Goal: Check status: Check status

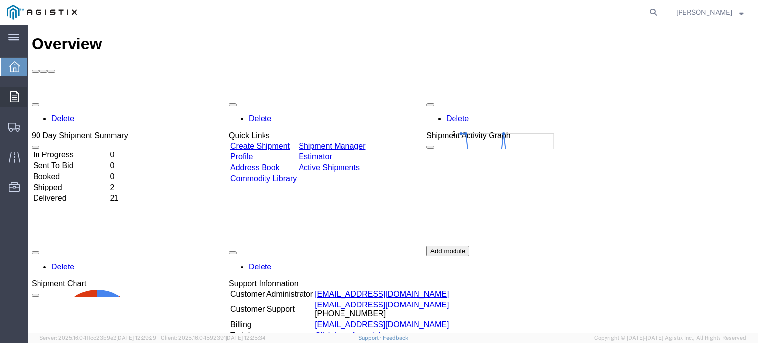
click at [34, 96] on span "Orders" at bounding box center [30, 97] width 7 height 20
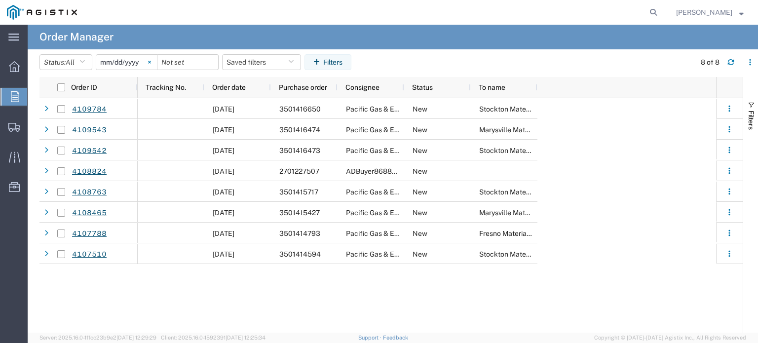
click at [151, 63] on icon at bounding box center [149, 62] width 3 height 3
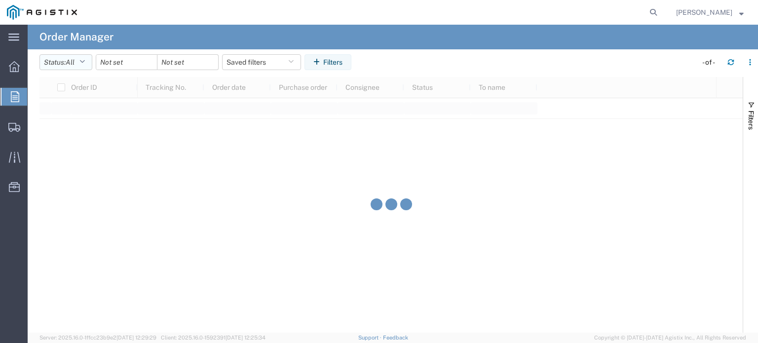
click at [85, 63] on icon "button" at bounding box center [81, 62] width 5 height 7
click at [67, 82] on span "All" at bounding box center [97, 83] width 115 height 15
click at [121, 65] on input "date" at bounding box center [126, 62] width 61 height 15
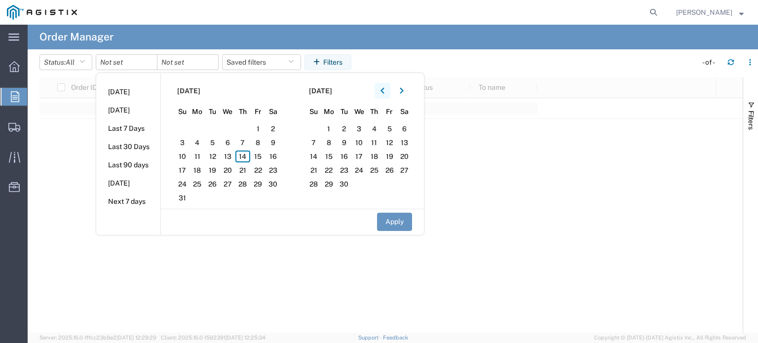
click at [390, 87] on button "button" at bounding box center [382, 91] width 16 height 16
click at [389, 89] on button "button" at bounding box center [382, 91] width 16 height 16
click at [384, 90] on icon "button" at bounding box center [382, 90] width 4 height 7
click at [384, 90] on icon "button" at bounding box center [381, 91] width 3 height 6
click at [213, 124] on span "1" at bounding box center [212, 129] width 15 height 12
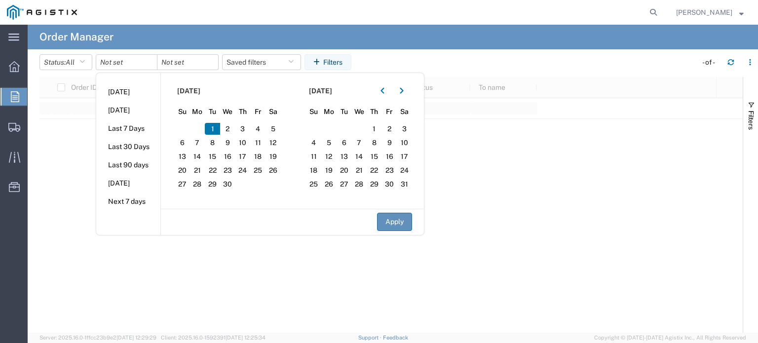
click at [401, 218] on button "Apply" at bounding box center [394, 222] width 35 height 18
type input "[DATE]"
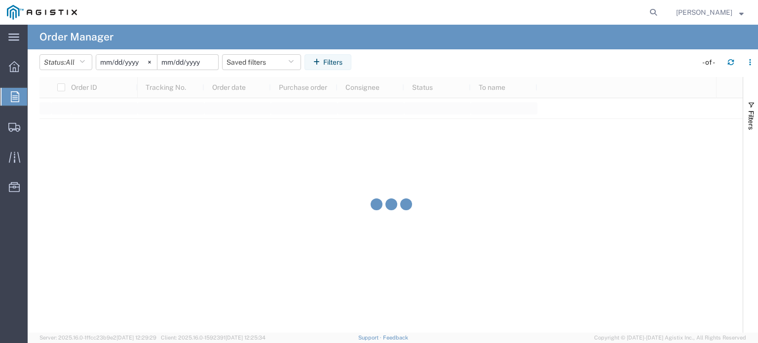
click at [201, 63] on input "date" at bounding box center [187, 62] width 61 height 15
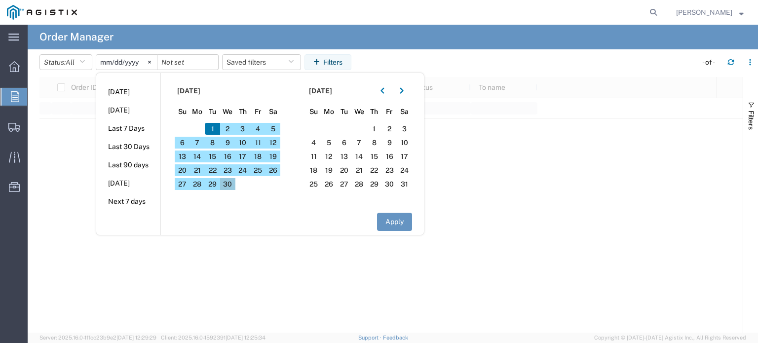
click at [235, 184] on span "30" at bounding box center [227, 184] width 15 height 12
click at [390, 221] on button "Apply" at bounding box center [394, 222] width 35 height 18
type input "[DATE]"
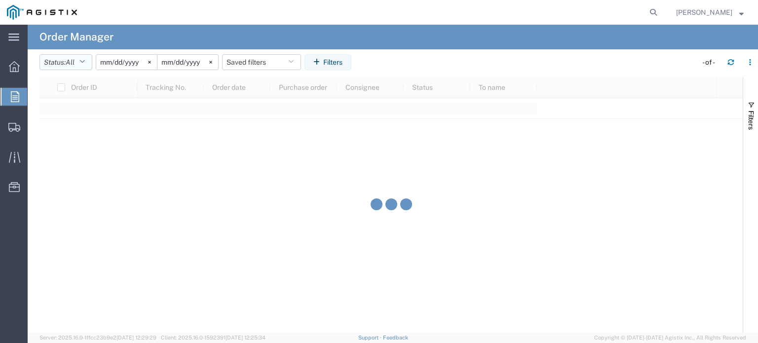
click at [84, 60] on icon "button" at bounding box center [81, 62] width 5 height 7
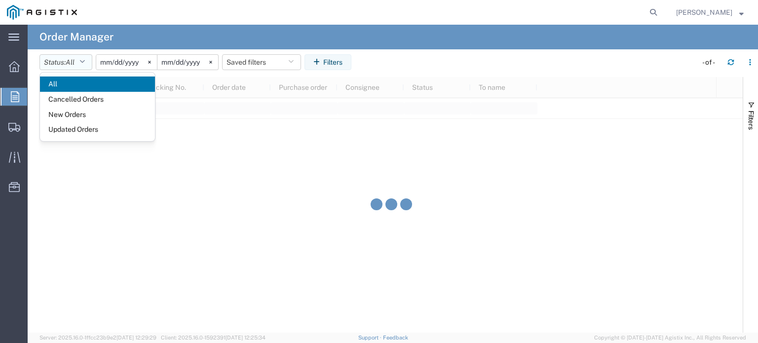
click at [84, 61] on icon "button" at bounding box center [81, 62] width 5 height 7
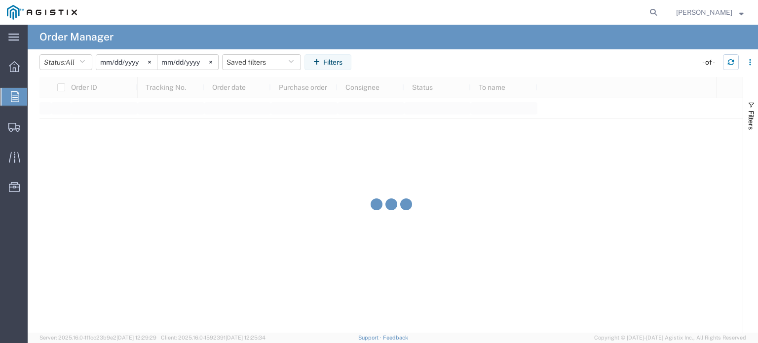
drag, startPoint x: 730, startPoint y: 61, endPoint x: 719, endPoint y: 72, distance: 15.7
click at [730, 61] on icon "button" at bounding box center [730, 62] width 7 height 7
click at [723, 11] on span "[PERSON_NAME]" at bounding box center [704, 12] width 56 height 11
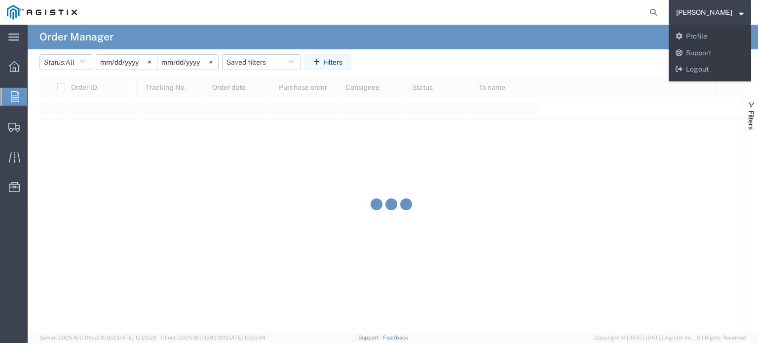
click at [608, 8] on agx-global-search at bounding box center [504, 12] width 316 height 25
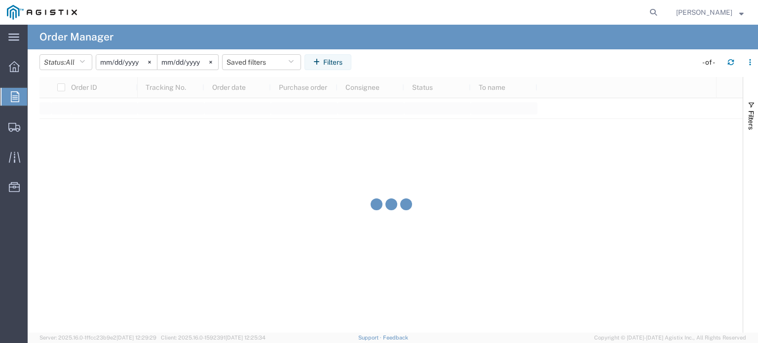
drag, startPoint x: 17, startPoint y: 92, endPoint x: 26, endPoint y: 94, distance: 9.1
click at [17, 92] on icon at bounding box center [15, 96] width 8 height 11
click at [35, 94] on span "Orders" at bounding box center [31, 97] width 8 height 20
click at [13, 66] on icon at bounding box center [14, 66] width 11 height 11
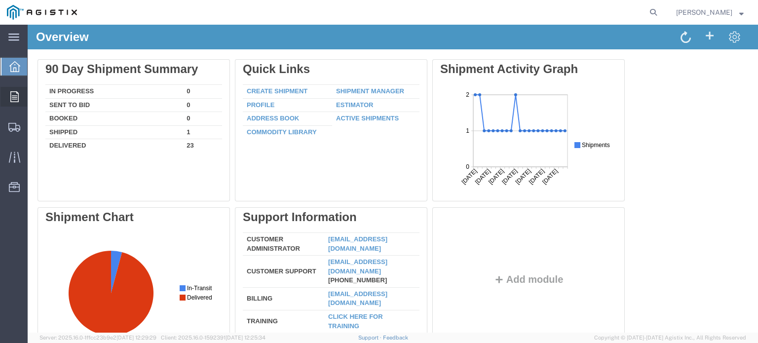
click at [18, 97] on div at bounding box center [14, 97] width 28 height 20
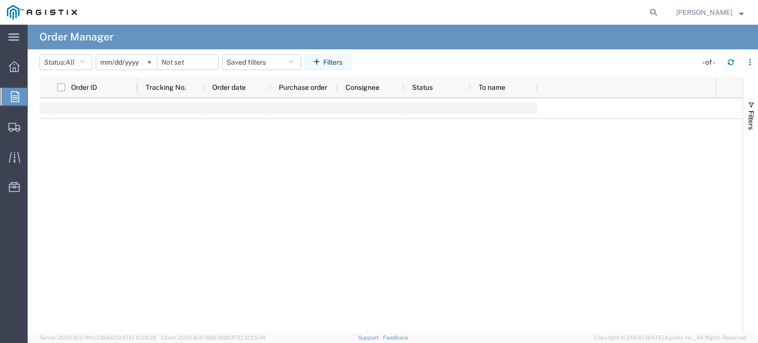
click at [35, 98] on span "Orders" at bounding box center [31, 97] width 8 height 20
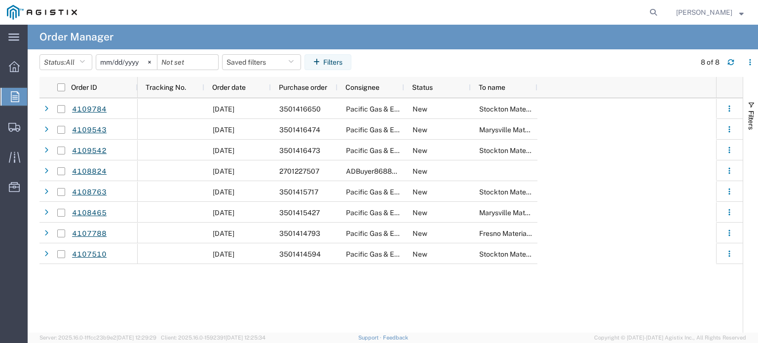
click at [118, 61] on input "[DATE]" at bounding box center [126, 62] width 61 height 15
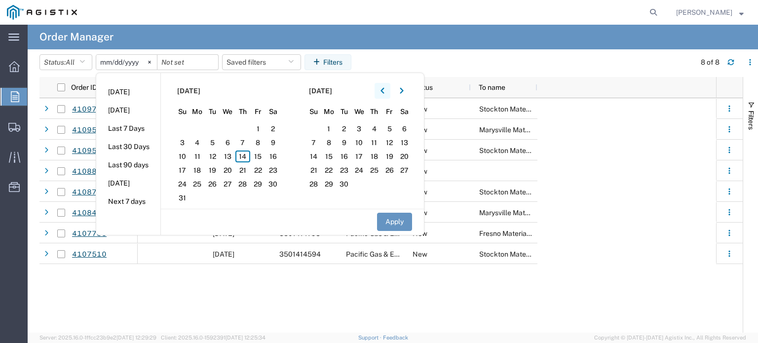
click at [384, 87] on icon "button" at bounding box center [382, 90] width 4 height 7
click at [384, 88] on icon "button" at bounding box center [382, 90] width 4 height 7
click at [212, 126] on span "1" at bounding box center [212, 129] width 15 height 12
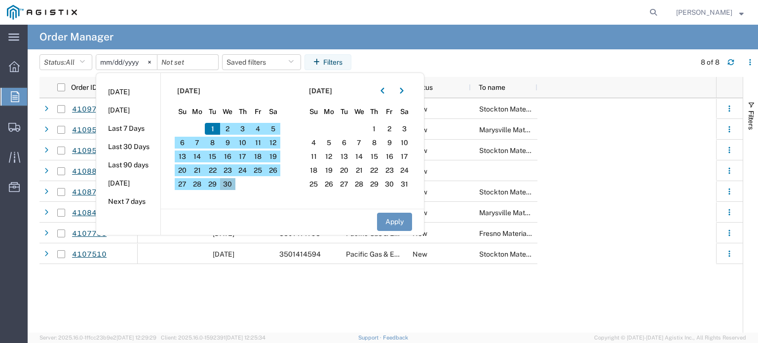
click at [235, 184] on span "30" at bounding box center [227, 184] width 15 height 12
click at [393, 221] on button "Apply" at bounding box center [394, 222] width 35 height 18
type input "[DATE]"
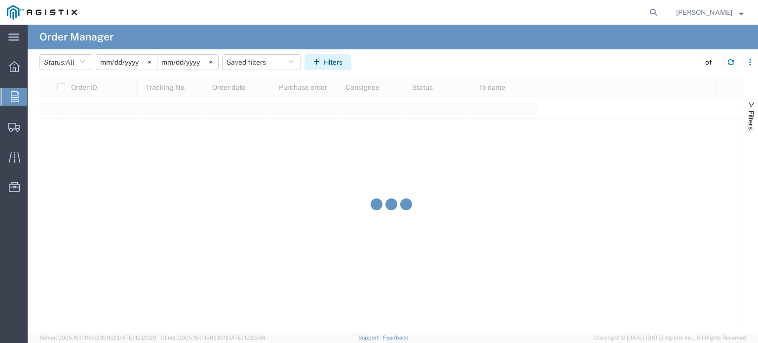
click at [333, 59] on button "Filters" at bounding box center [327, 62] width 47 height 16
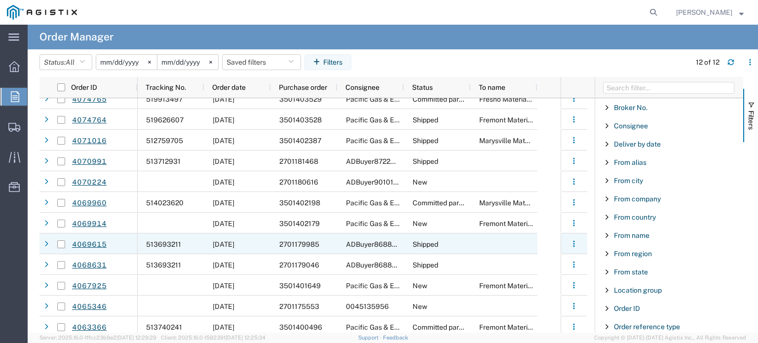
scroll to position [14, 0]
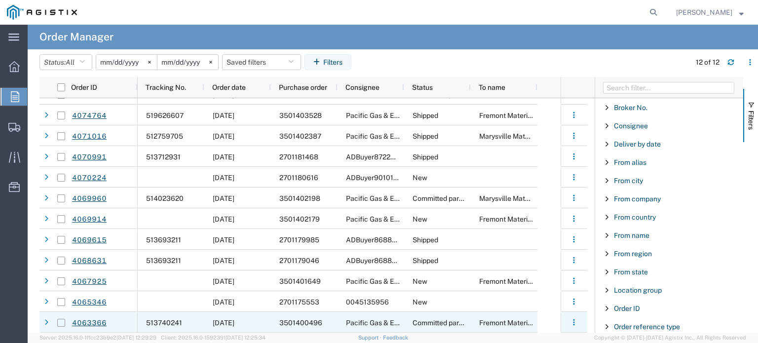
click at [59, 321] on input "Press Space to toggle row selection (unchecked)" at bounding box center [61, 323] width 8 height 8
checkbox input "true"
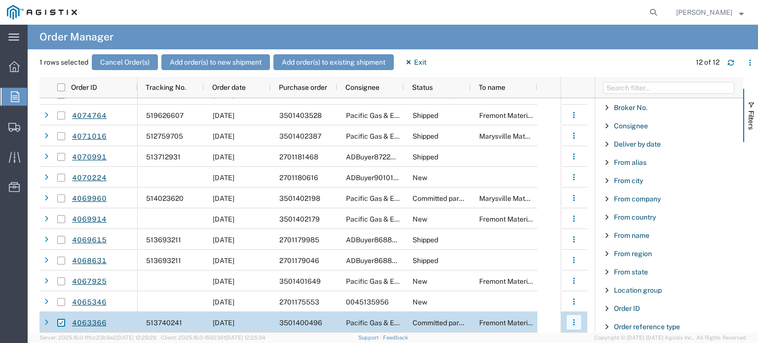
click at [577, 321] on button "button" at bounding box center [574, 322] width 16 height 16
click at [79, 319] on link "4063366" at bounding box center [90, 322] width 36 height 17
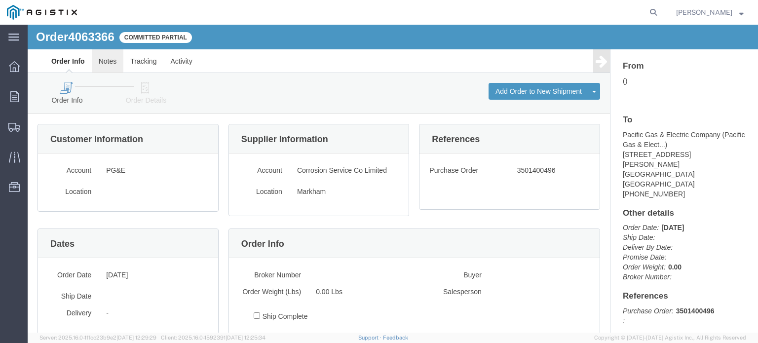
click at [106, 61] on link "Notes" at bounding box center [108, 61] width 32 height 24
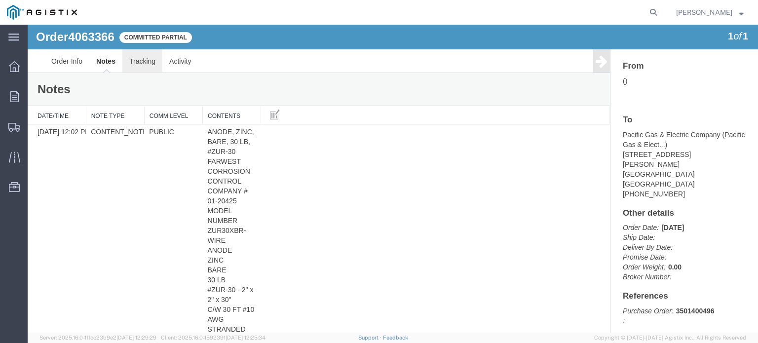
click at [143, 60] on link "Tracking" at bounding box center [142, 61] width 40 height 24
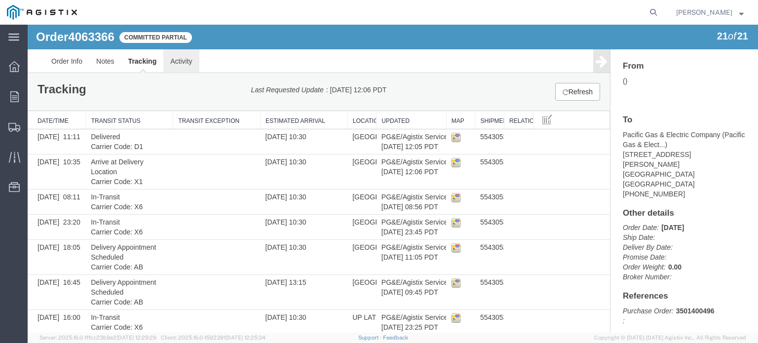
click at [183, 63] on link "Activity" at bounding box center [181, 61] width 36 height 24
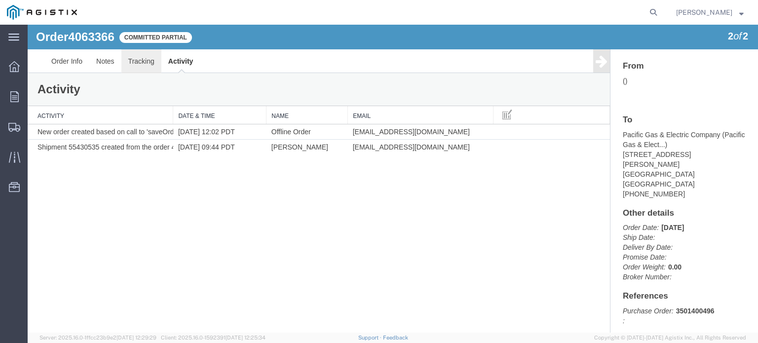
click at [140, 64] on link "Tracking" at bounding box center [141, 61] width 40 height 24
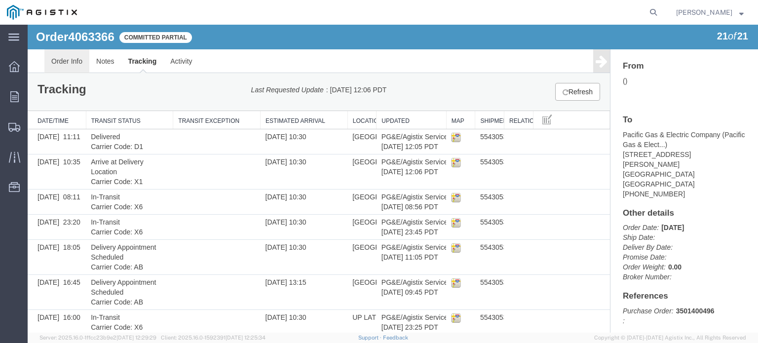
click at [74, 63] on link "Order Info" at bounding box center [66, 61] width 45 height 24
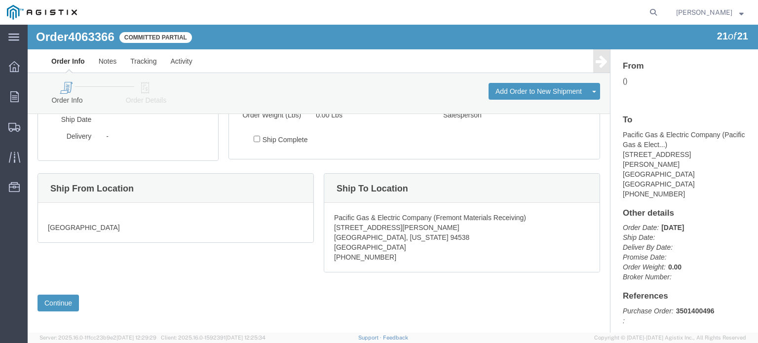
scroll to position [184, 0]
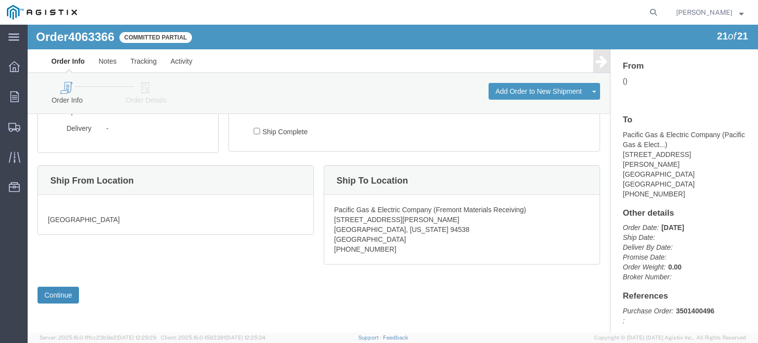
click at [54, 297] on button "Continue" at bounding box center [57, 295] width 41 height 17
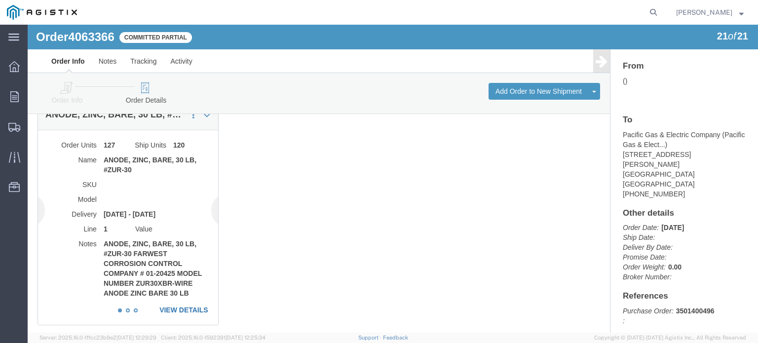
scroll to position [109, 0]
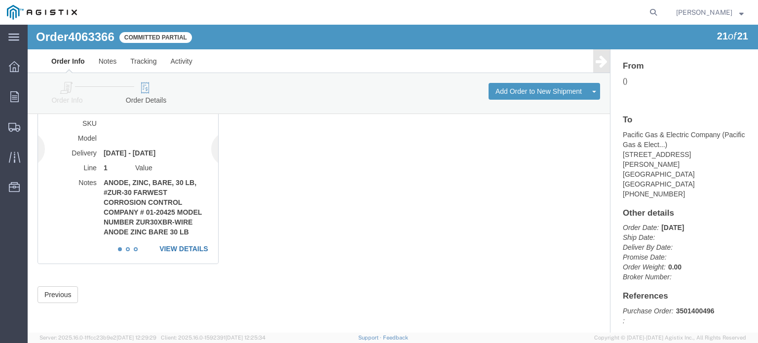
click at [180, 249] on link "VIEW DETAILS" at bounding box center [183, 249] width 49 height 10
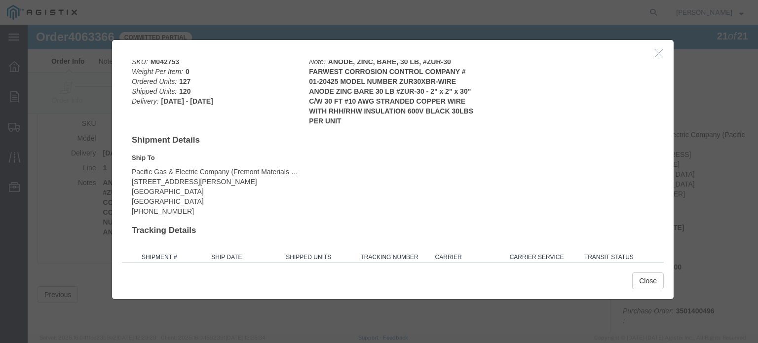
scroll to position [63, 0]
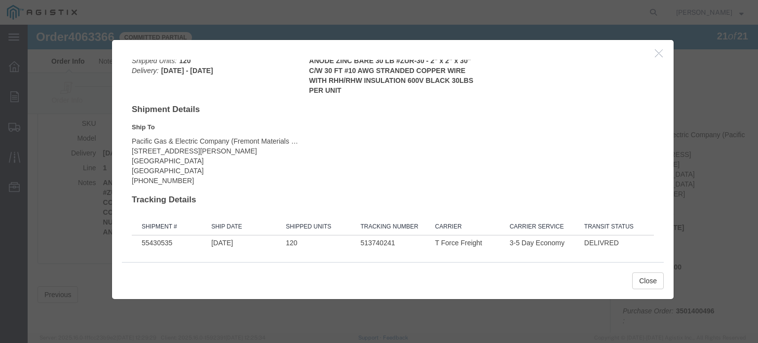
click at [655, 58] on button "button" at bounding box center [660, 53] width 12 height 12
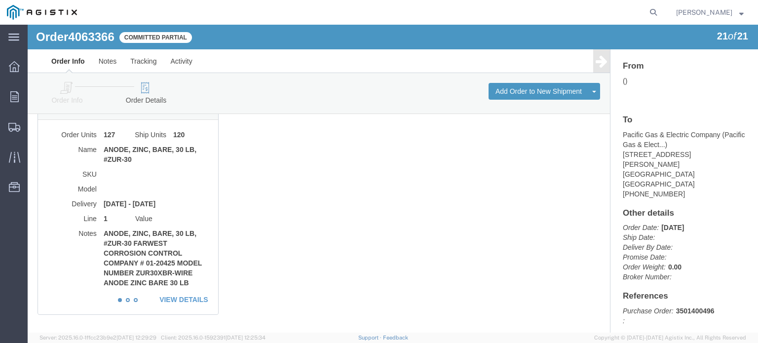
scroll to position [0, 0]
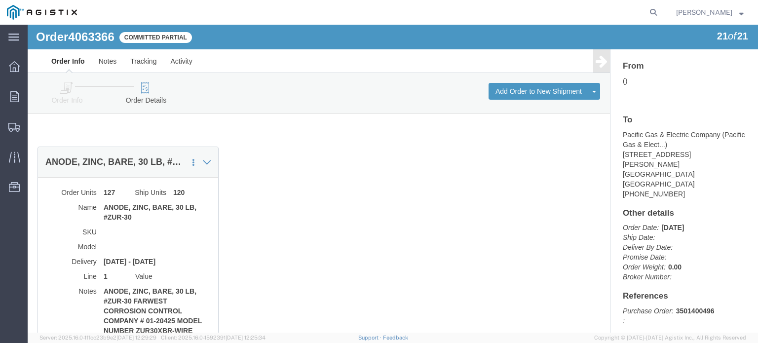
click at [152, 101] on link "Order Details" at bounding box center [145, 94] width 59 height 22
click at [146, 91] on icon at bounding box center [144, 87] width 57 height 12
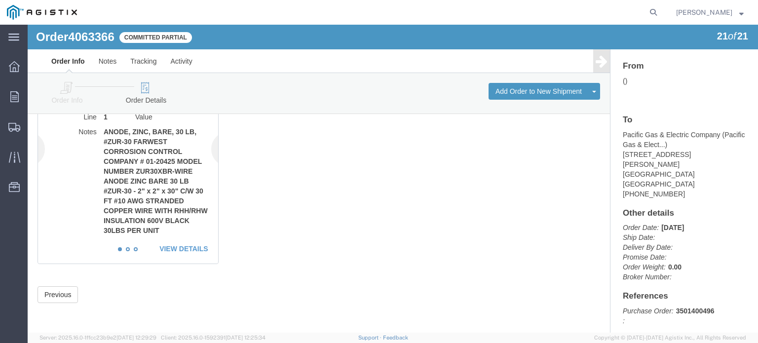
scroll to position [52, 0]
click at [127, 247] on li "2" at bounding box center [128, 249] width 4 height 4
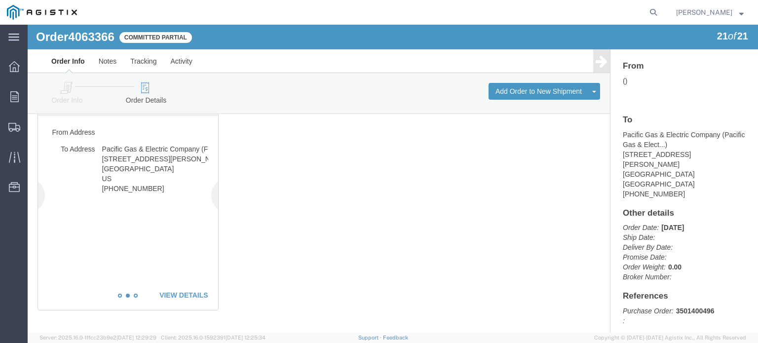
scroll to position [109, 0]
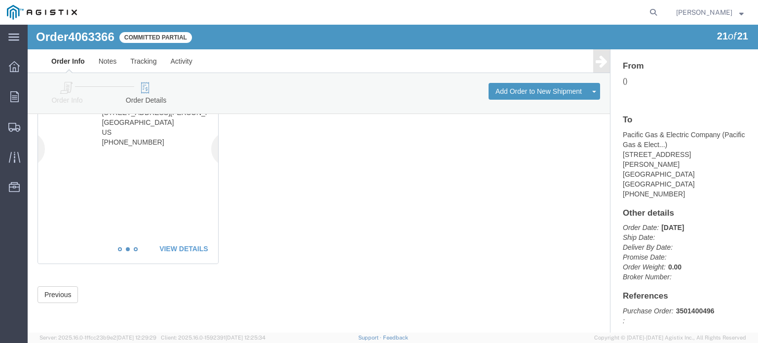
click at [138, 248] on ol "1 2 3" at bounding box center [128, 249] width 160 height 10
click at [134, 248] on li "3" at bounding box center [136, 249] width 4 height 4
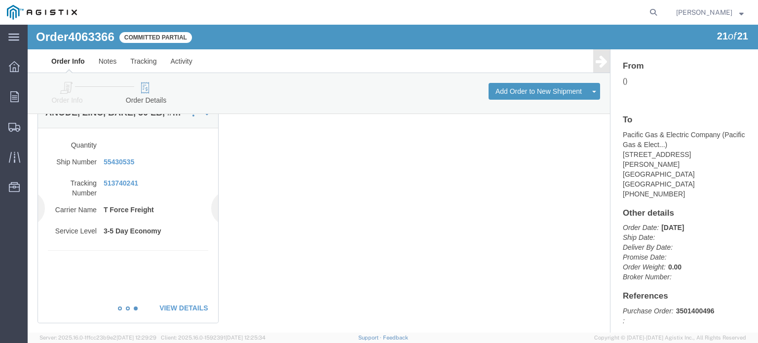
scroll to position [0, 0]
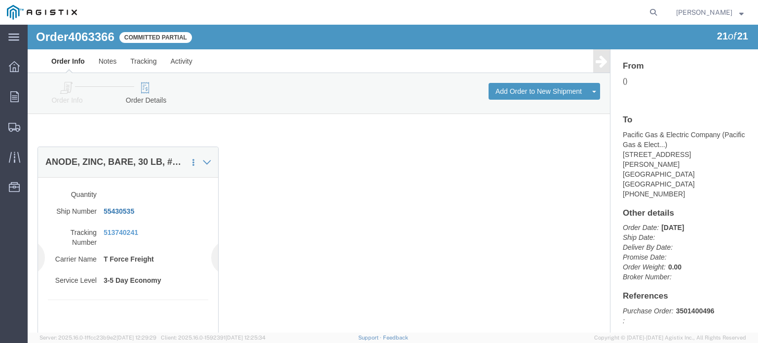
click at [126, 212] on link "55430535" at bounding box center [119, 211] width 31 height 8
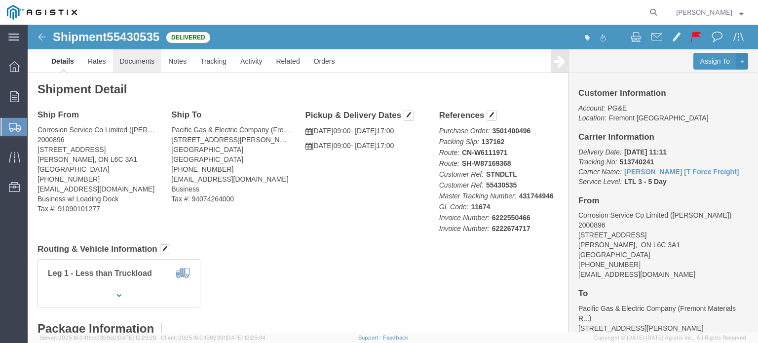
click link "Documents"
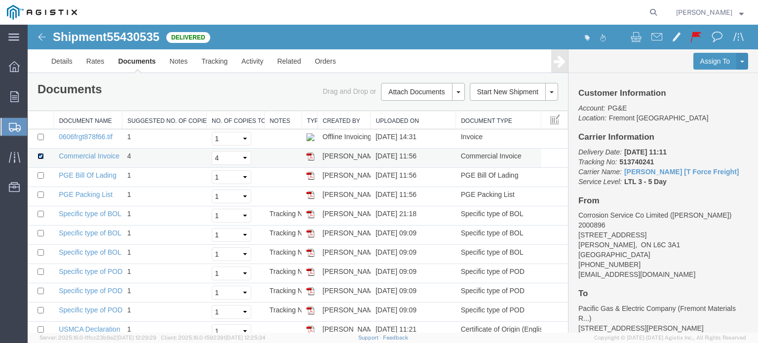
click at [40, 155] on input "checkbox" at bounding box center [40, 156] width 6 height 6
checkbox input "false"
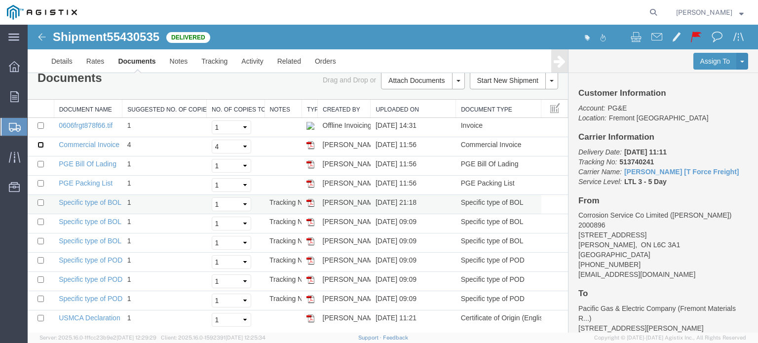
scroll to position [17, 0]
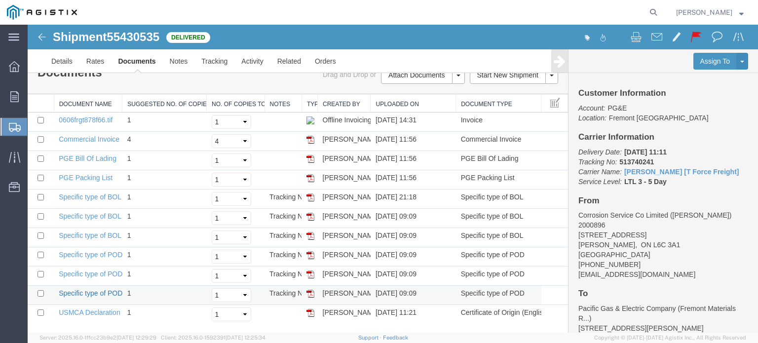
click at [83, 291] on link "Specific type of POD Laser" at bounding box center [100, 293] width 83 height 8
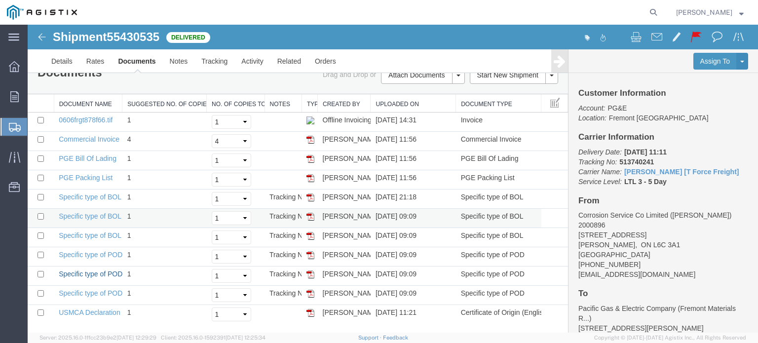
drag, startPoint x: 85, startPoint y: 274, endPoint x: 321, endPoint y: 216, distance: 242.4
click at [86, 274] on link "Specific type of POD Laser" at bounding box center [100, 274] width 83 height 8
